Goal: Task Accomplishment & Management: Manage account settings

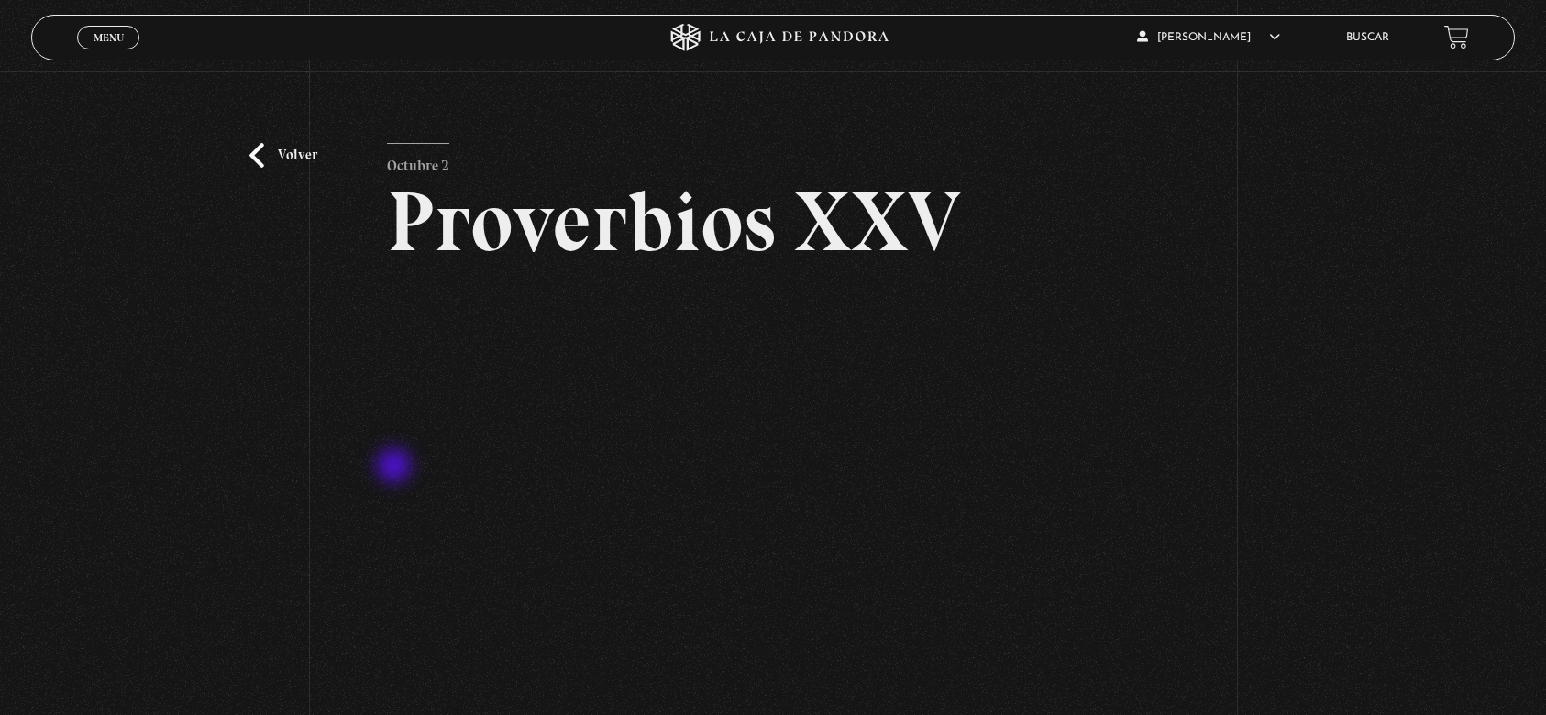
scroll to position [244, 0]
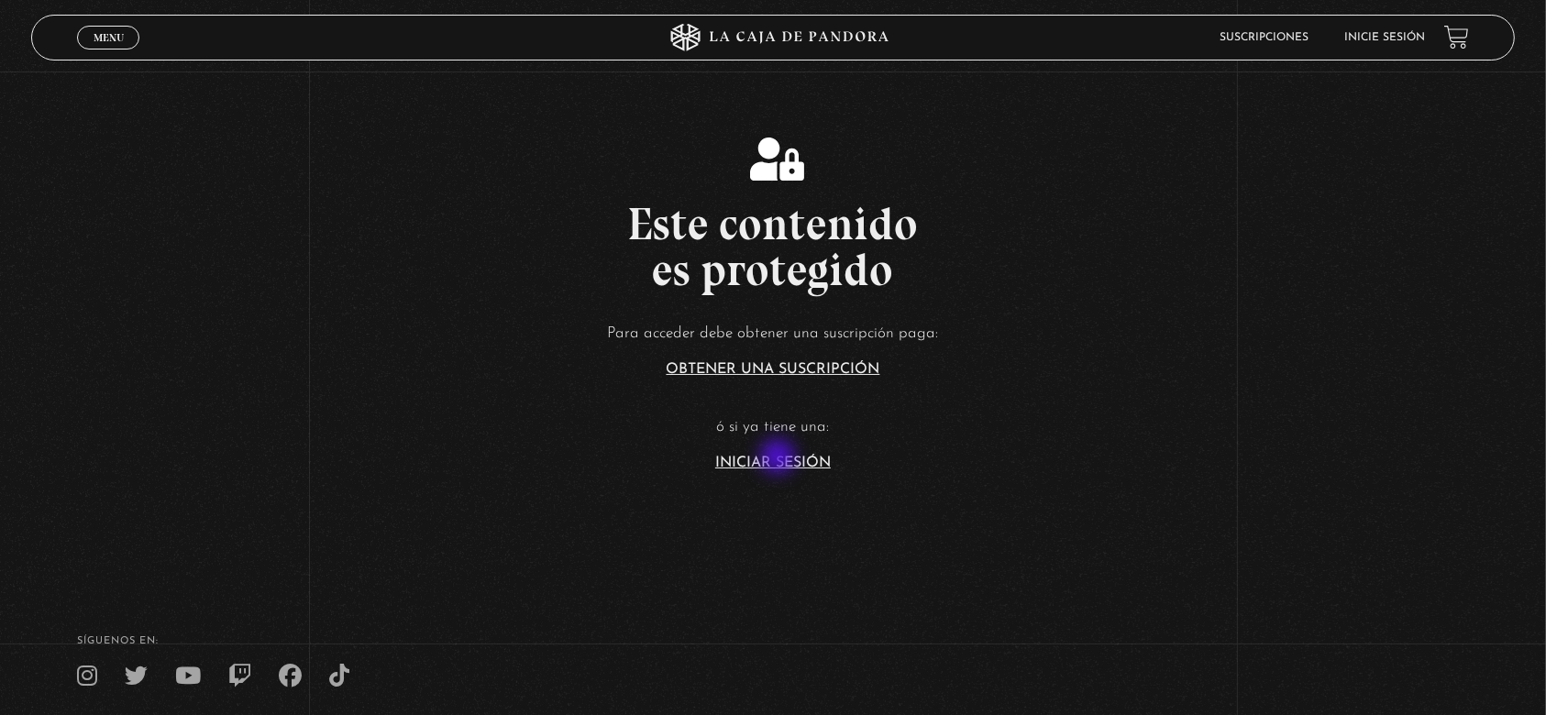
click at [779, 458] on link "Iniciar Sesión" at bounding box center [773, 463] width 116 height 15
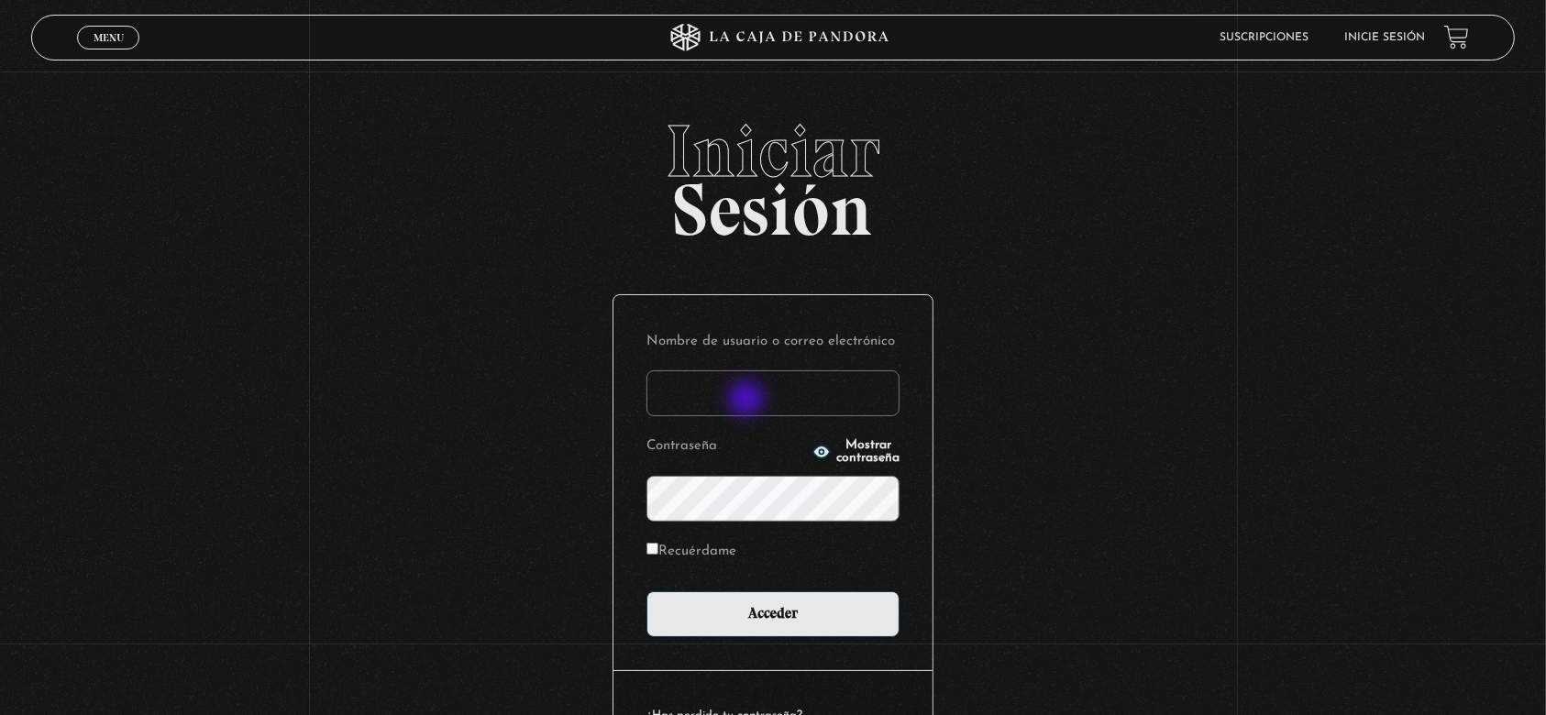
click at [748, 401] on input "Nombre de usuario o correo electrónico" at bounding box center [772, 393] width 253 height 46
type input "[EMAIL_ADDRESS][DOMAIN_NAME]"
click at [813, 454] on icon "button" at bounding box center [821, 452] width 17 height 12
click at [812, 456] on button "Ocultar contraseña" at bounding box center [855, 452] width 87 height 26
click at [836, 451] on span "Mostrar contraseña" at bounding box center [867, 452] width 63 height 26
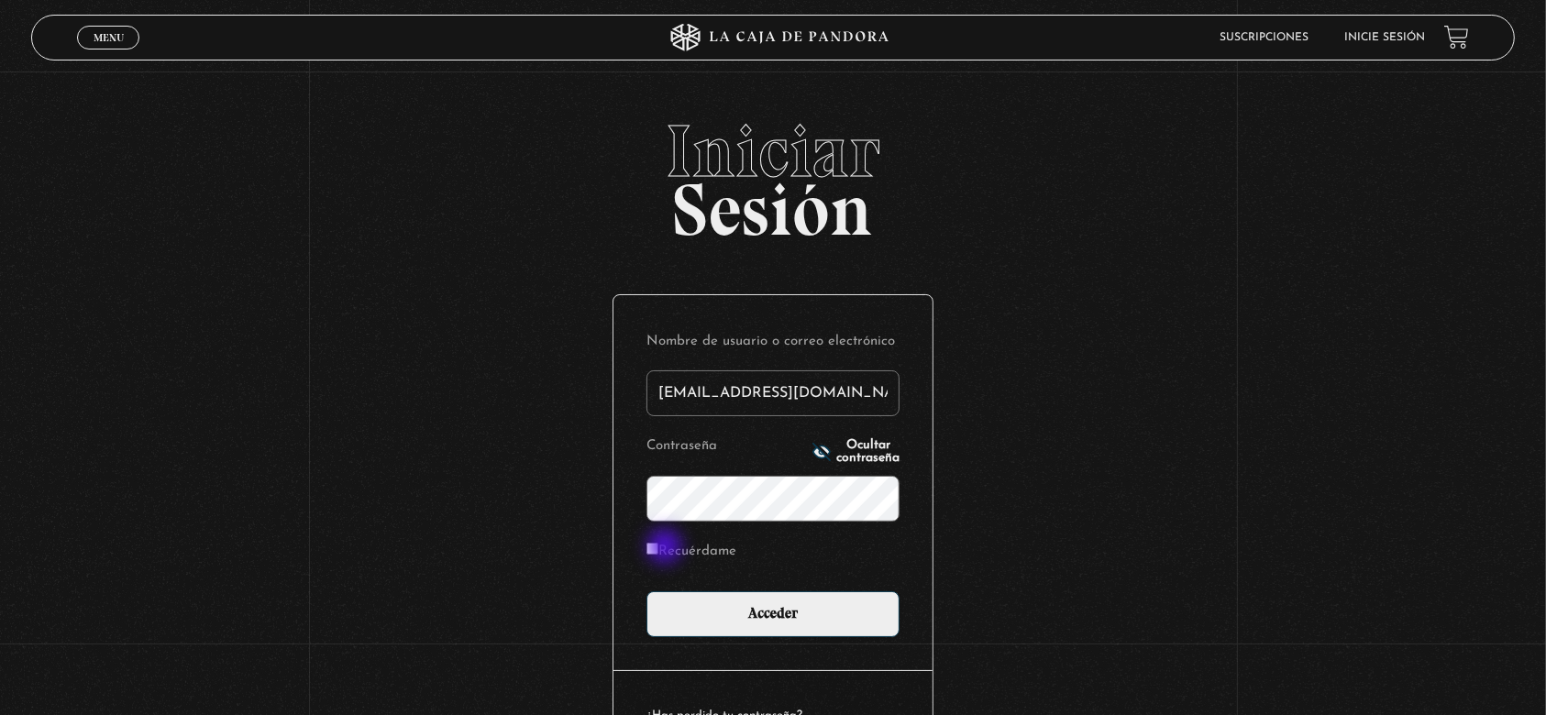
click at [658, 551] on input "Recuérdame" at bounding box center [652, 549] width 12 height 12
checkbox input "true"
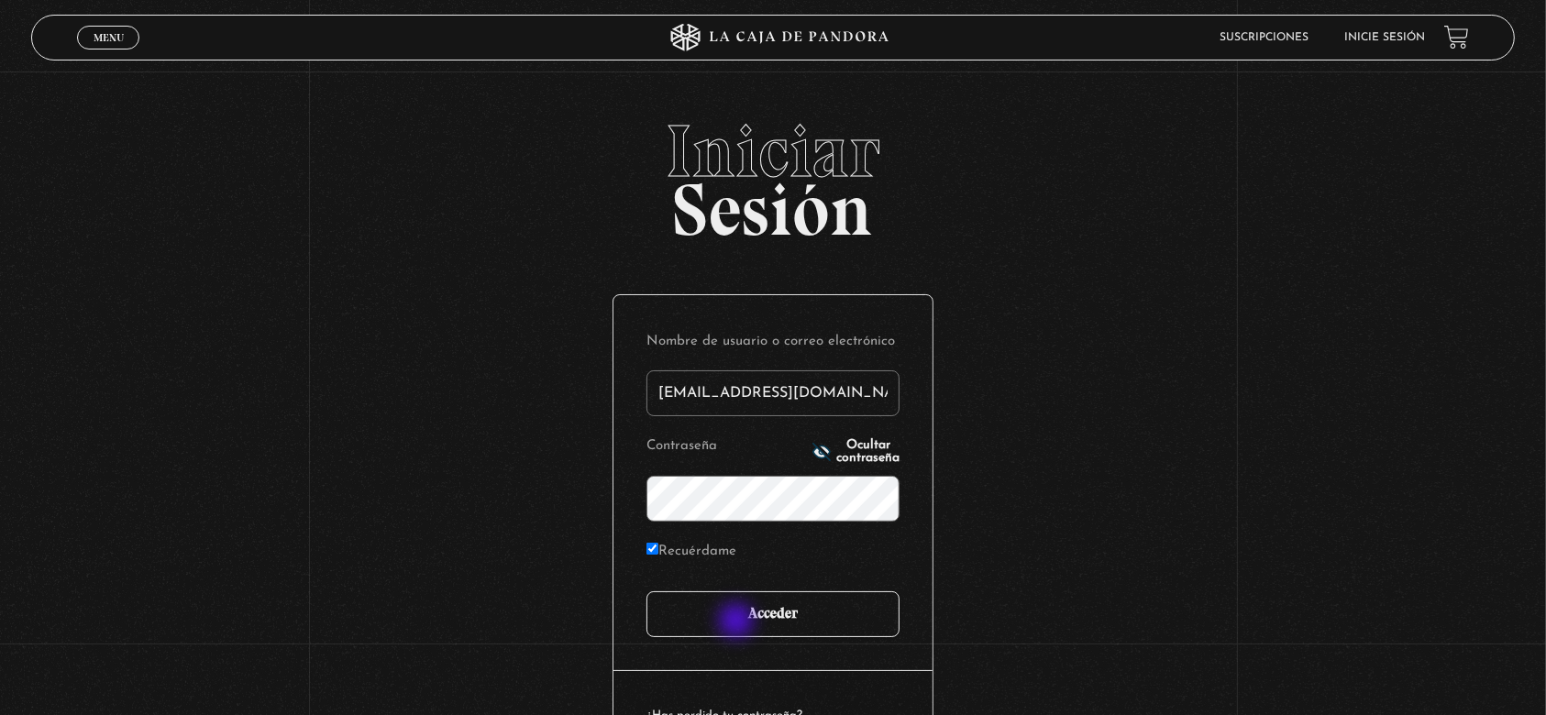
click at [776, 624] on input "Acceder" at bounding box center [772, 614] width 253 height 46
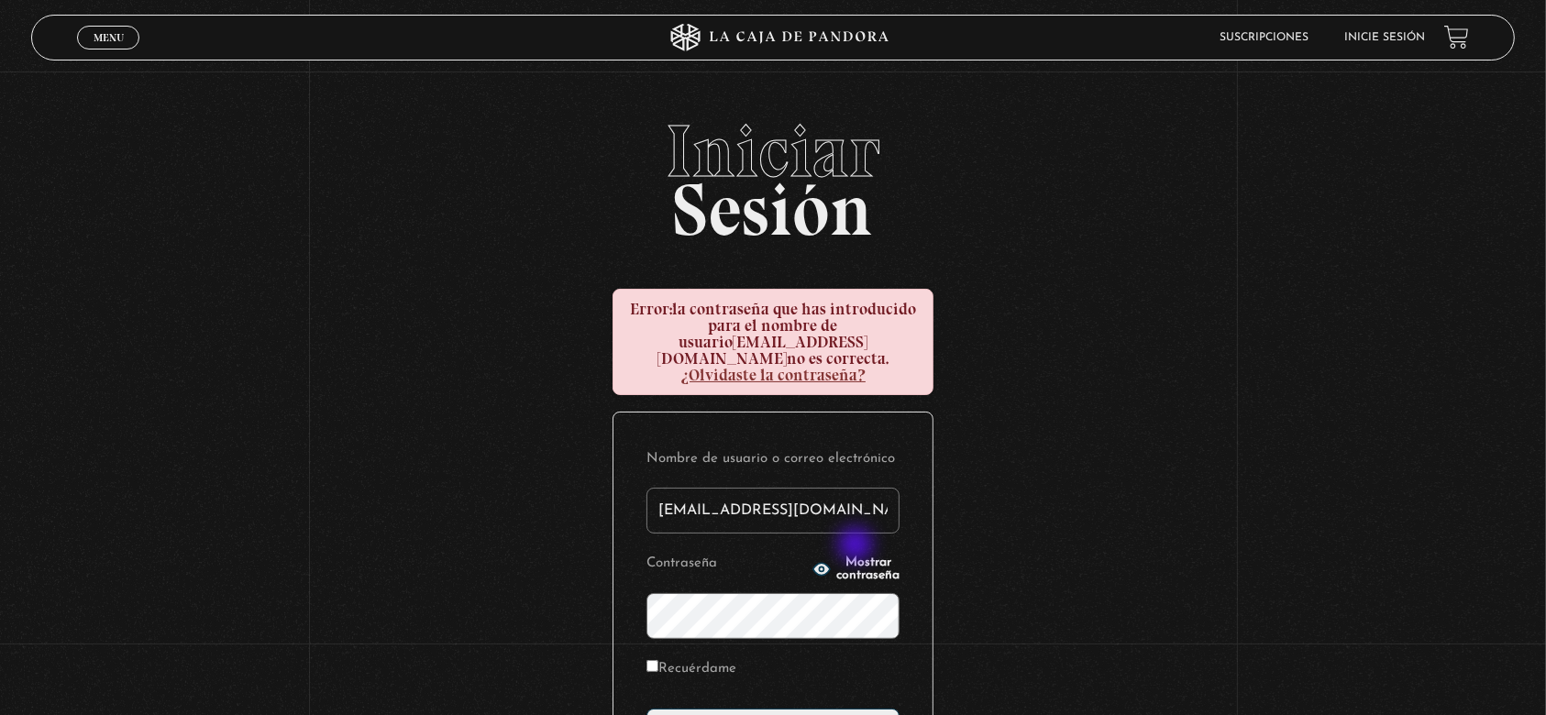
click at [857, 557] on span "Mostrar contraseña" at bounding box center [867, 570] width 63 height 26
click at [857, 557] on span "Ocultar contraseña" at bounding box center [867, 570] width 63 height 26
click at [657, 660] on input "Recuérdame" at bounding box center [652, 666] width 12 height 12
checkbox input "true"
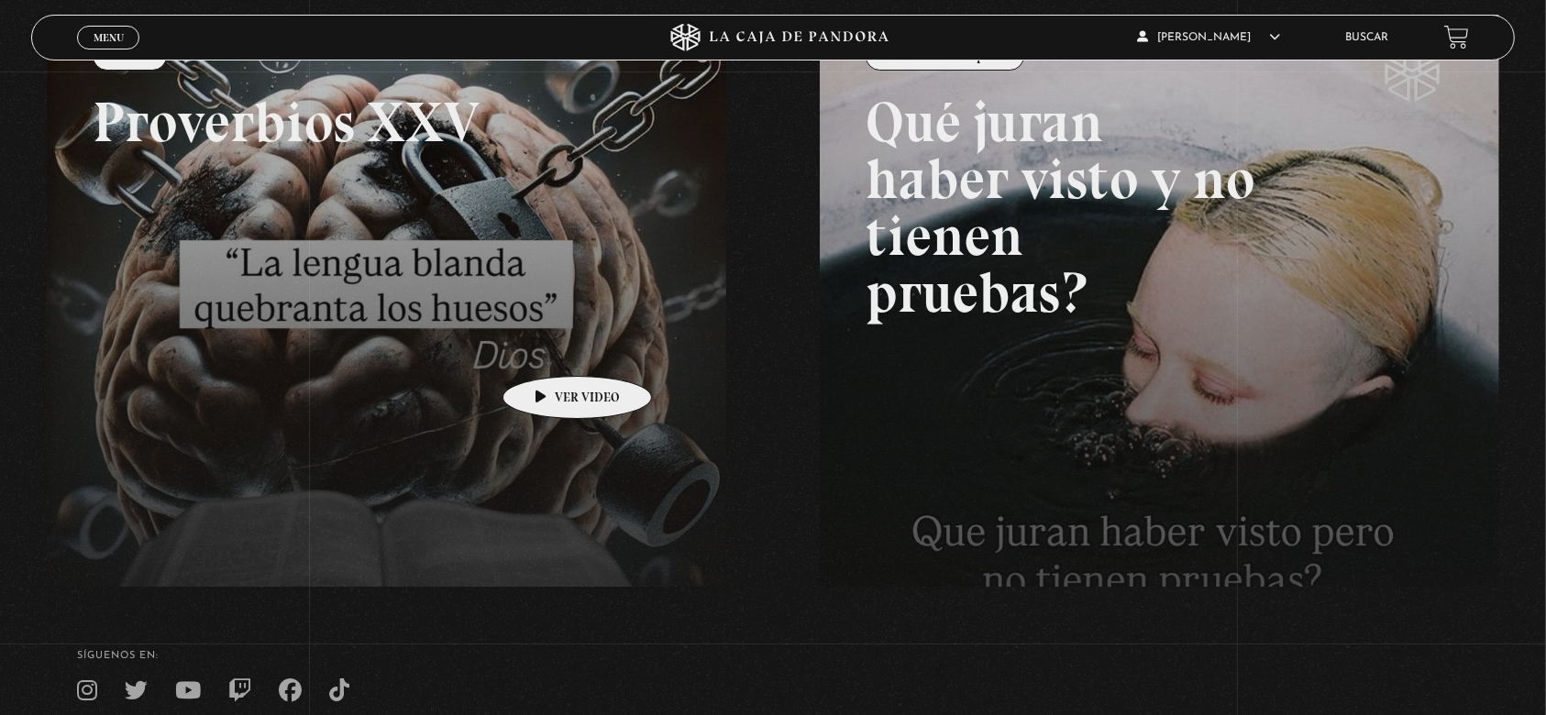
scroll to position [244, 0]
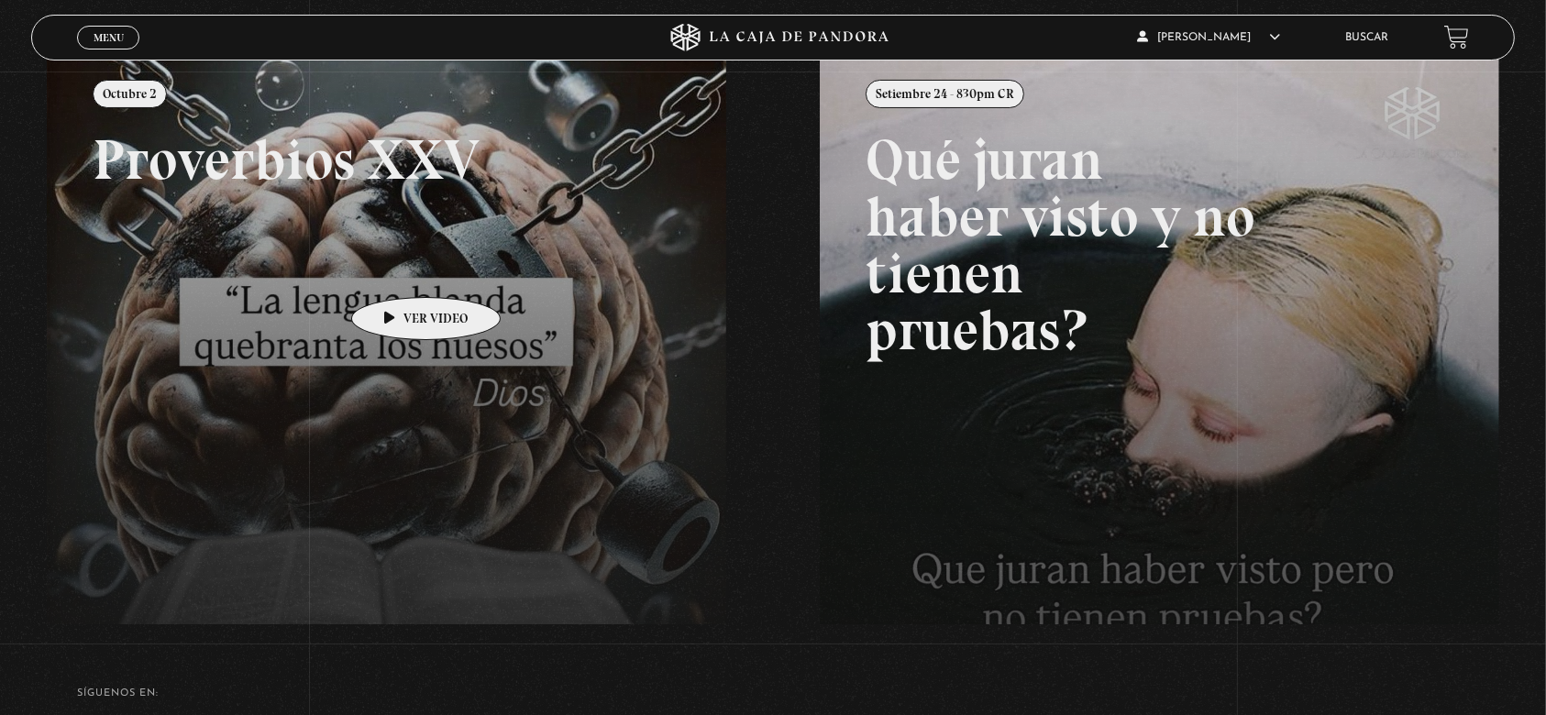
click at [397, 270] on link at bounding box center [820, 409] width 1546 height 715
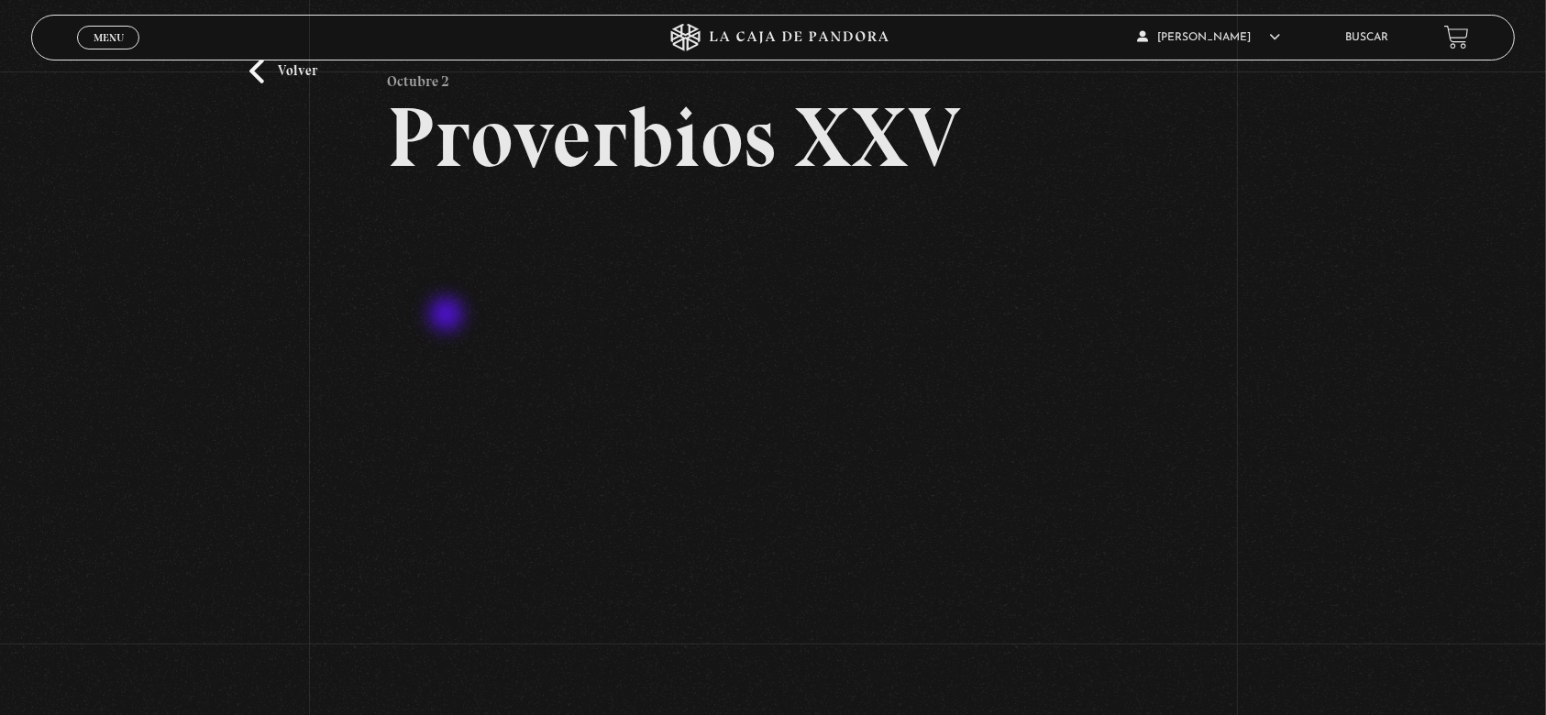
scroll to position [122, 0]
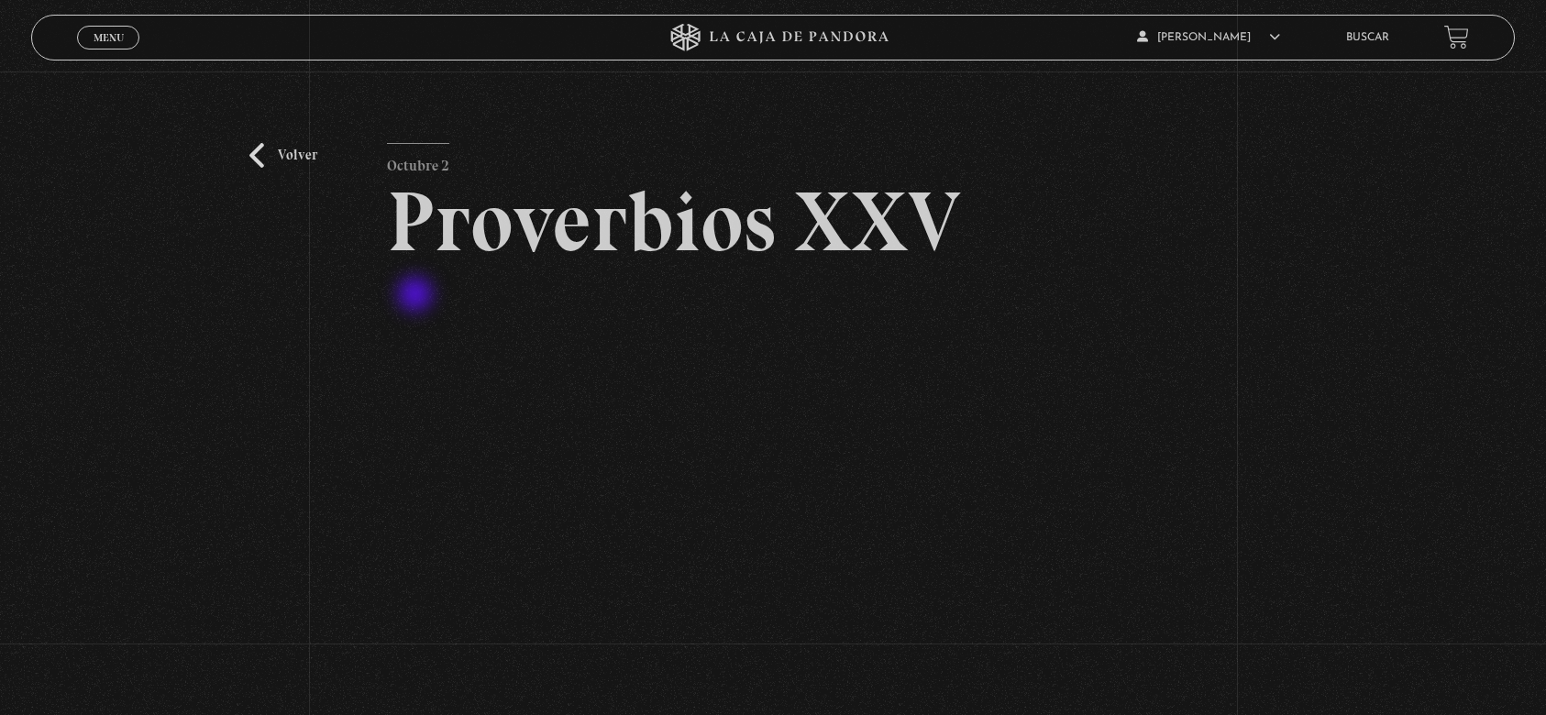
scroll to position [122, 0]
